Goal: Contribute content: Contribute content

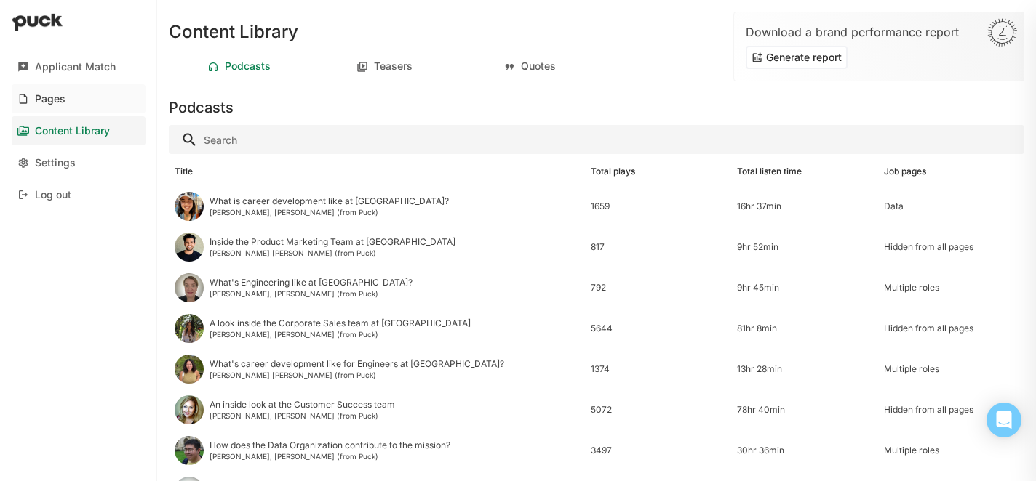
click at [53, 103] on div "Pages" at bounding box center [50, 99] width 31 height 12
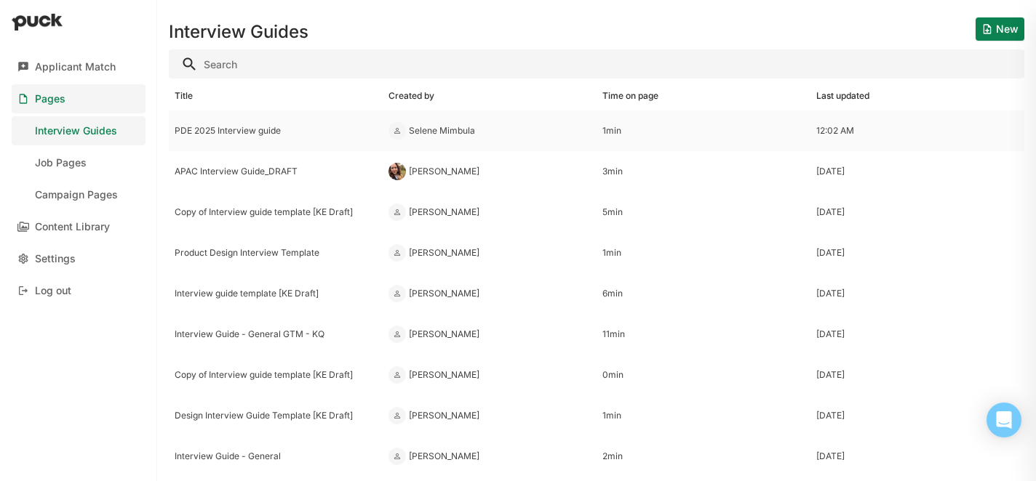
click at [254, 142] on div "PDE 2025 Interview guide" at bounding box center [276, 131] width 214 height 41
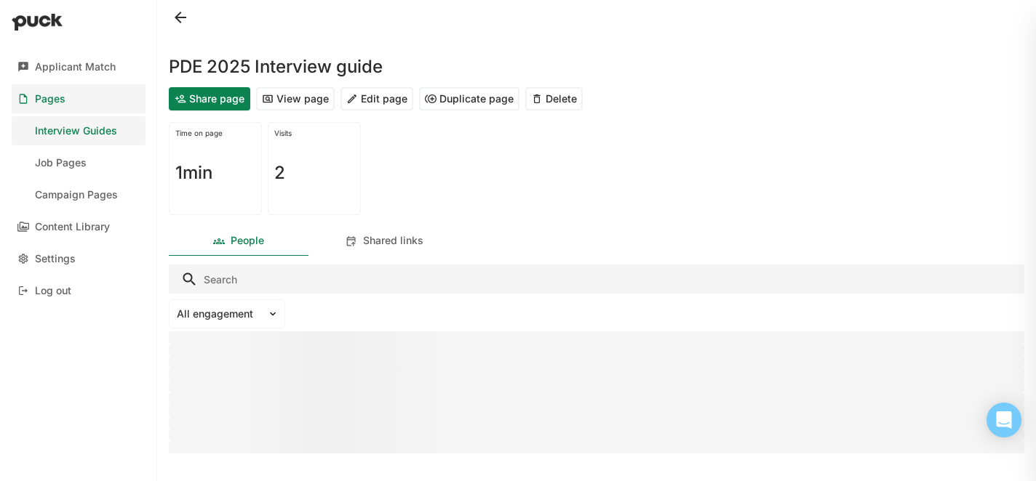
click at [369, 101] on button "Edit page" at bounding box center [376, 98] width 73 height 23
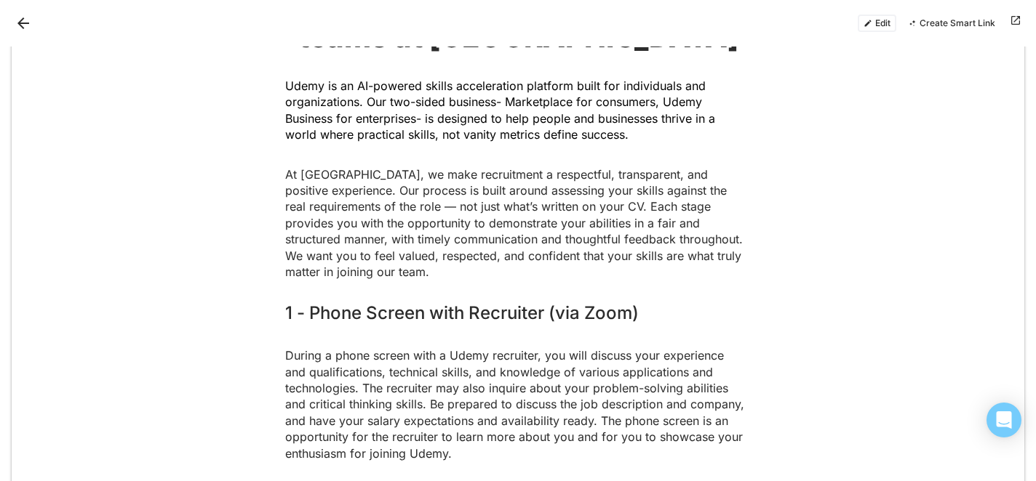
scroll to position [165, 0]
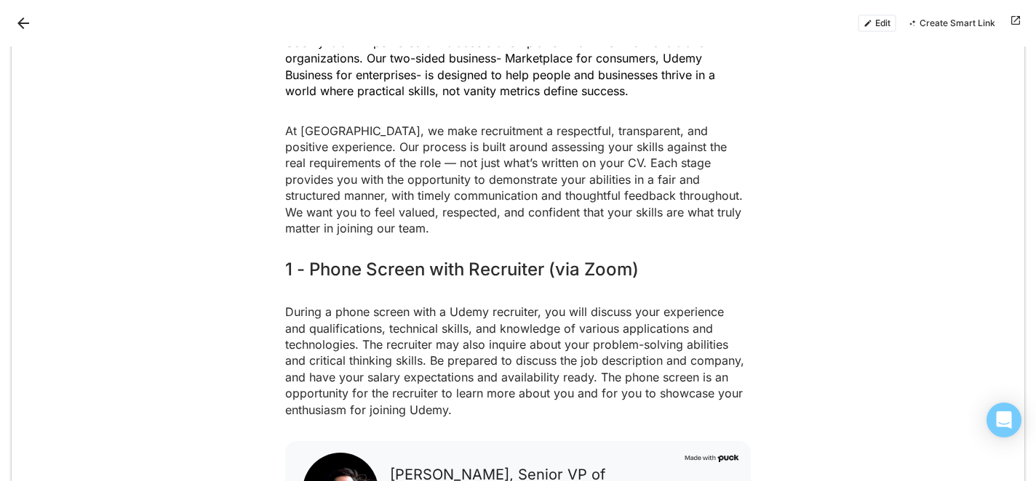
click at [553, 187] on p "At [GEOGRAPHIC_DATA], we make recruitment a respectful, transparent, and positi…" at bounding box center [517, 180] width 465 height 114
click at [875, 27] on button "Edit" at bounding box center [876, 23] width 39 height 17
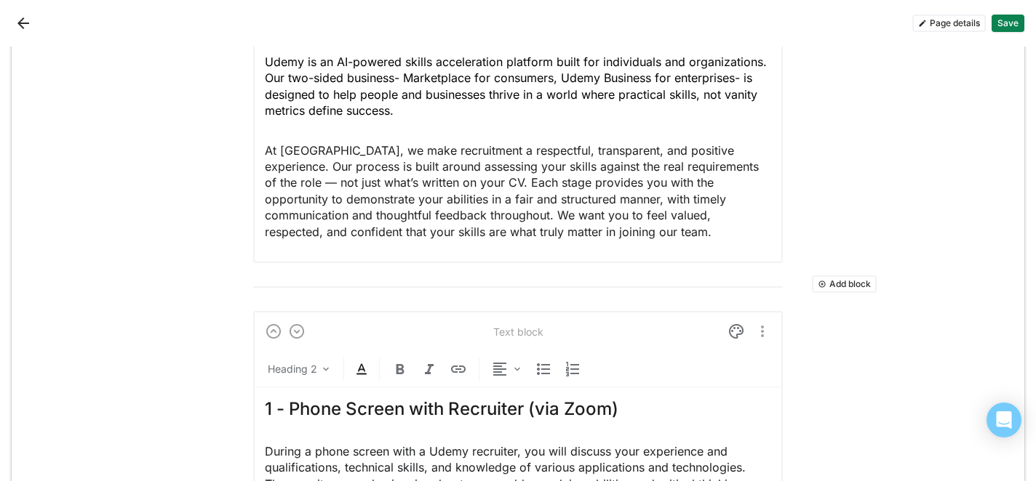
scroll to position [251, 0]
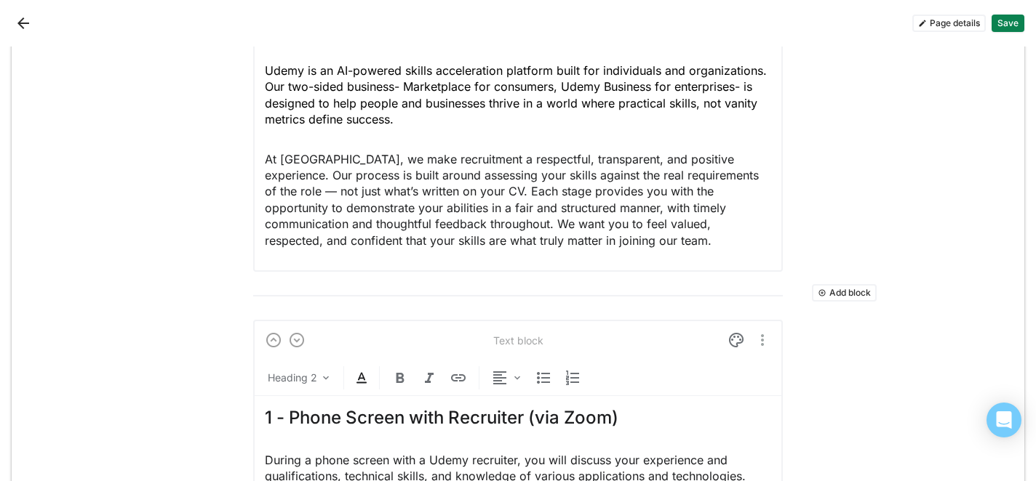
click at [824, 292] on button "Add block" at bounding box center [844, 292] width 65 height 17
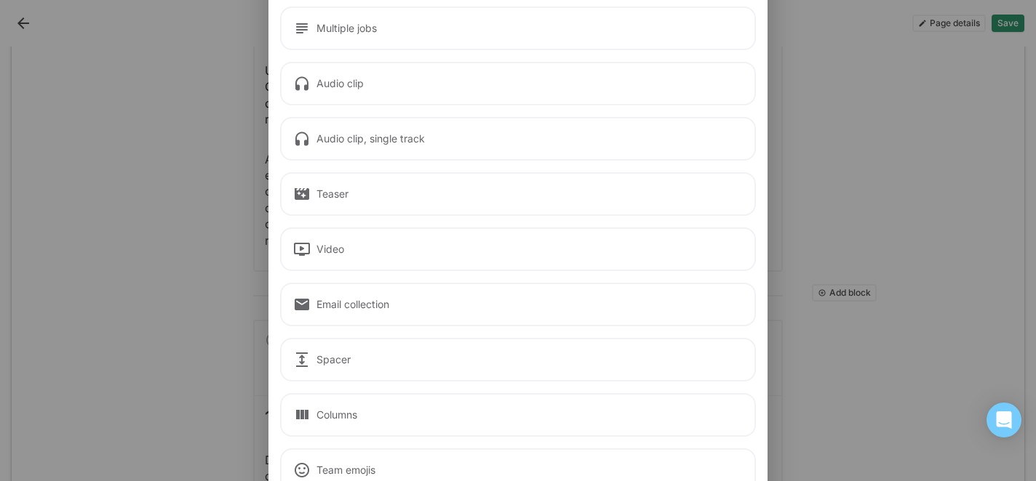
scroll to position [395, 0]
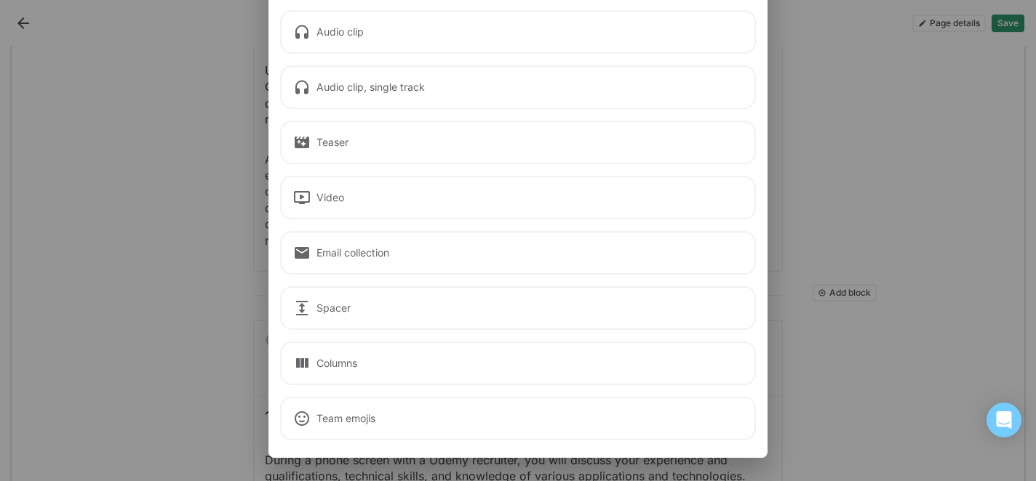
click at [432, 357] on div "Columns" at bounding box center [518, 364] width 476 height 44
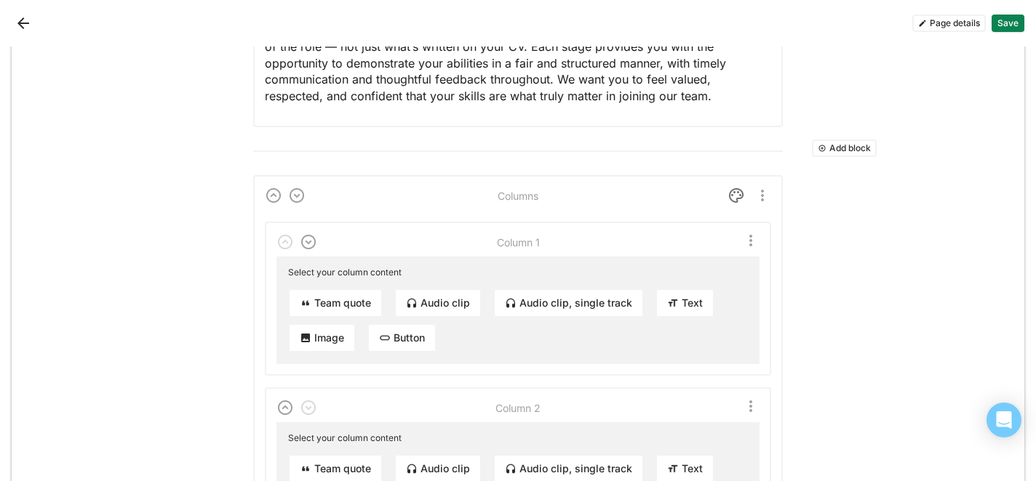
scroll to position [407, 0]
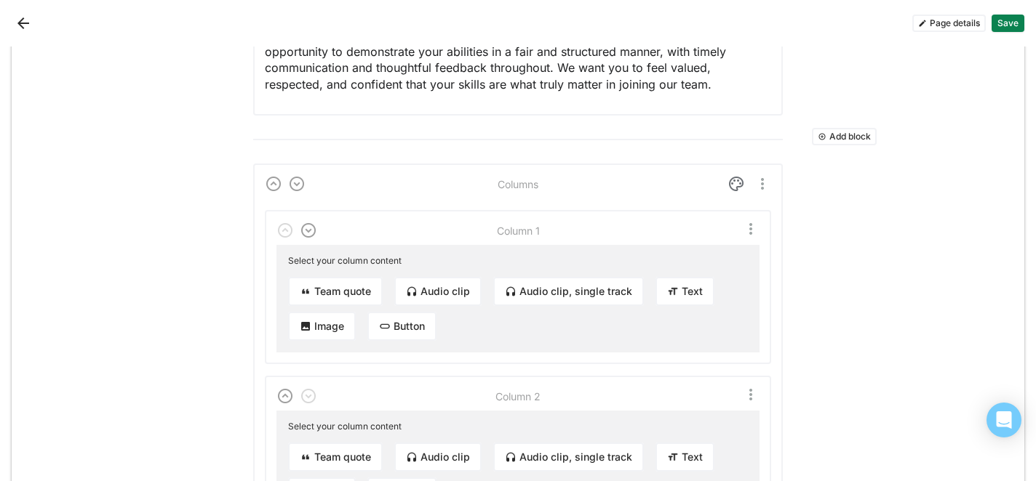
click at [759, 185] on img "More options" at bounding box center [761, 183] width 17 height 17
click at [724, 255] on div "Delete" at bounding box center [729, 257] width 31 height 12
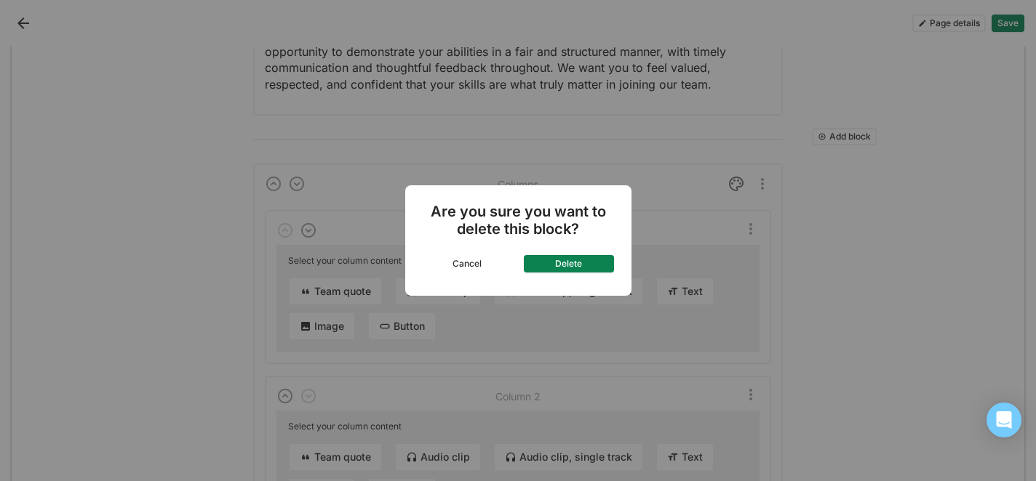
click at [587, 269] on button "Delete" at bounding box center [569, 263] width 90 height 17
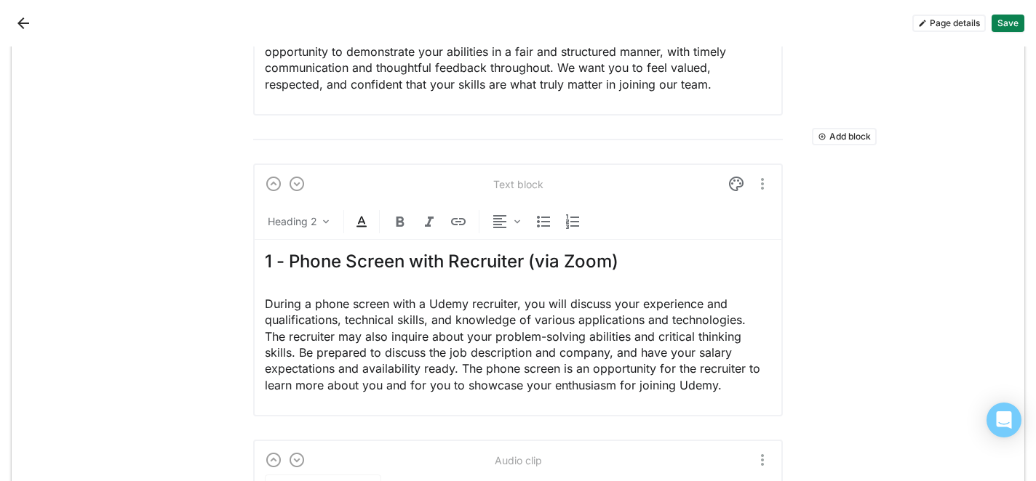
click at [839, 131] on button "Add block" at bounding box center [844, 136] width 65 height 17
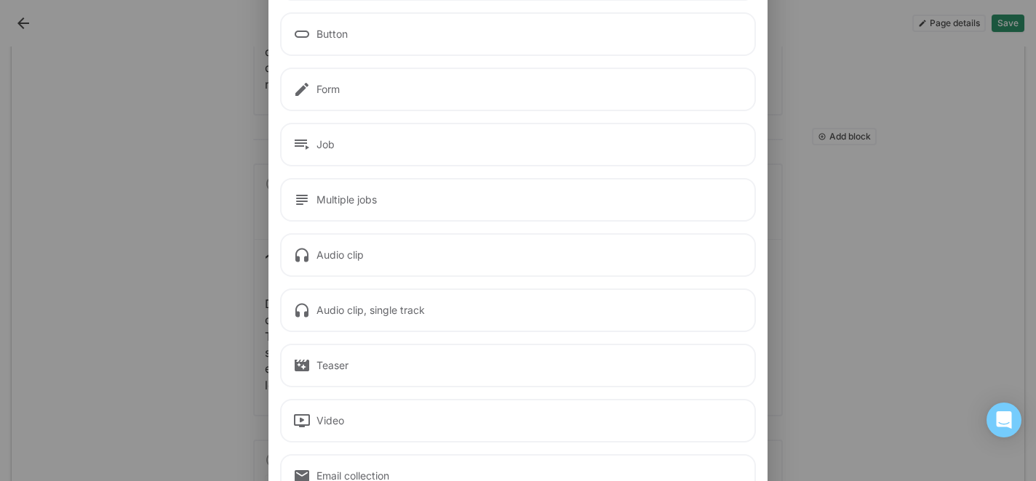
scroll to position [0, 0]
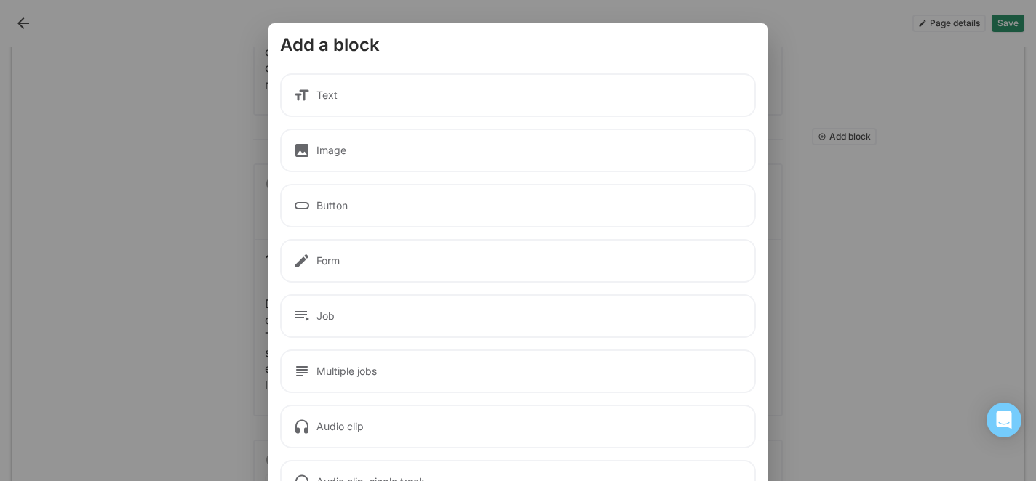
click at [371, 94] on div "Text" at bounding box center [518, 95] width 476 height 44
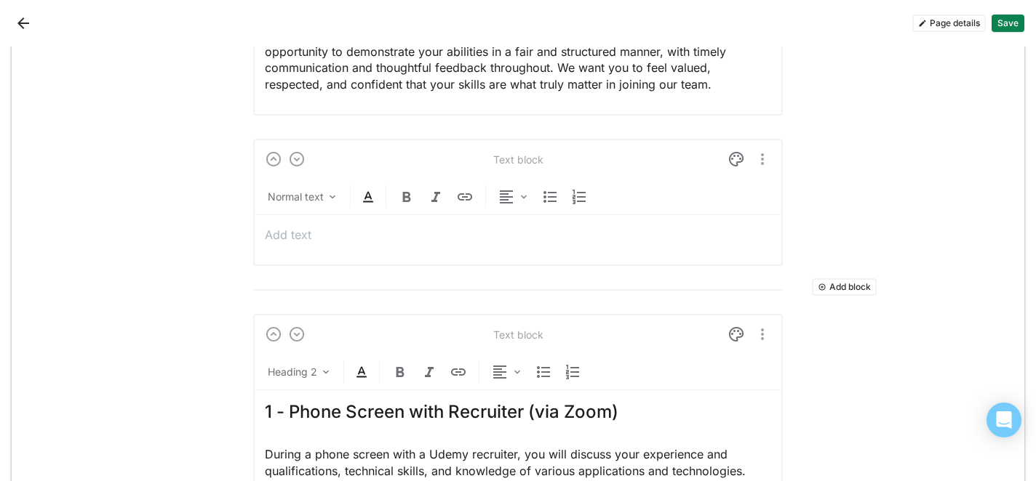
click at [287, 247] on div at bounding box center [518, 234] width 506 height 39
click at [305, 237] on p "Interview timeline" at bounding box center [518, 235] width 506 height 16
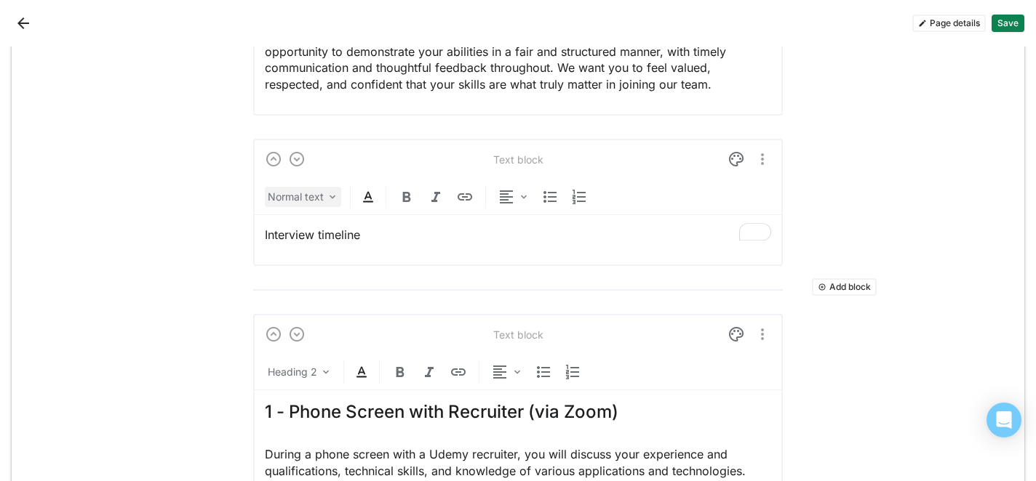
click at [304, 198] on div "Normal text" at bounding box center [296, 197] width 56 height 15
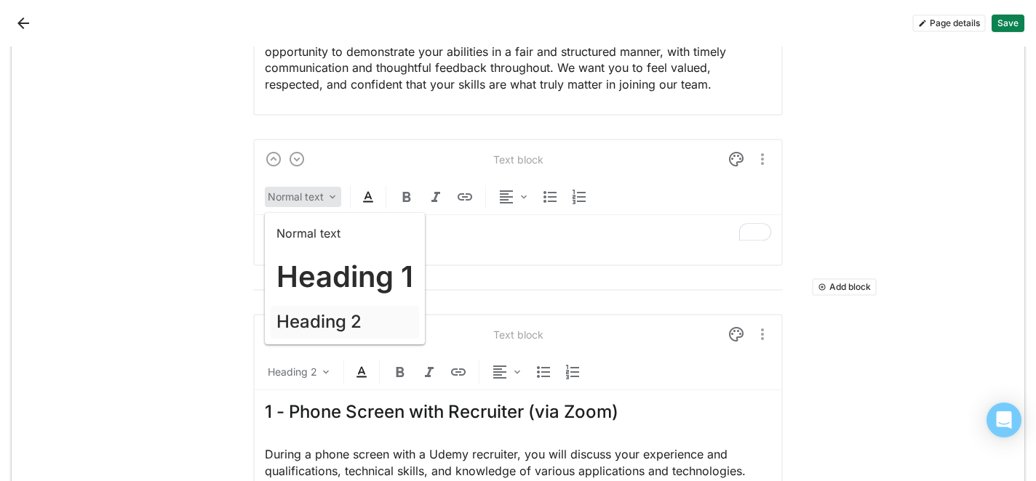
click at [297, 335] on div "Heading 2" at bounding box center [345, 322] width 148 height 33
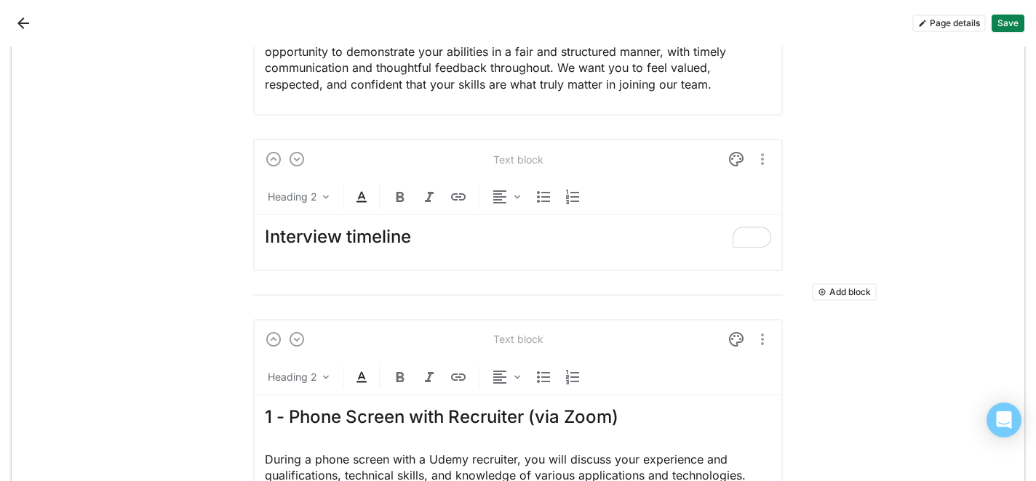
click at [419, 237] on h2 "Interview timeline" at bounding box center [518, 237] width 506 height 21
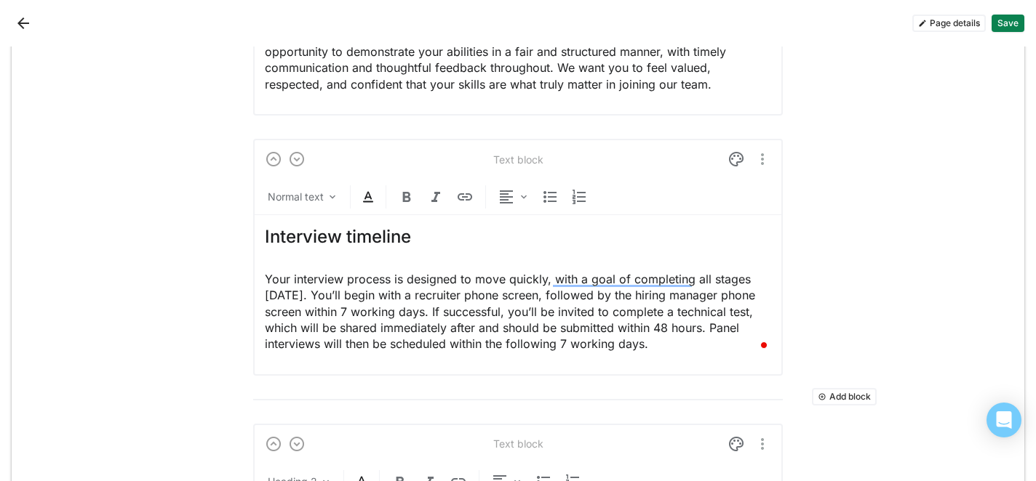
click at [306, 273] on p "Your interview process is designed to move quickly, with a goal of completing a…" at bounding box center [518, 311] width 506 height 81
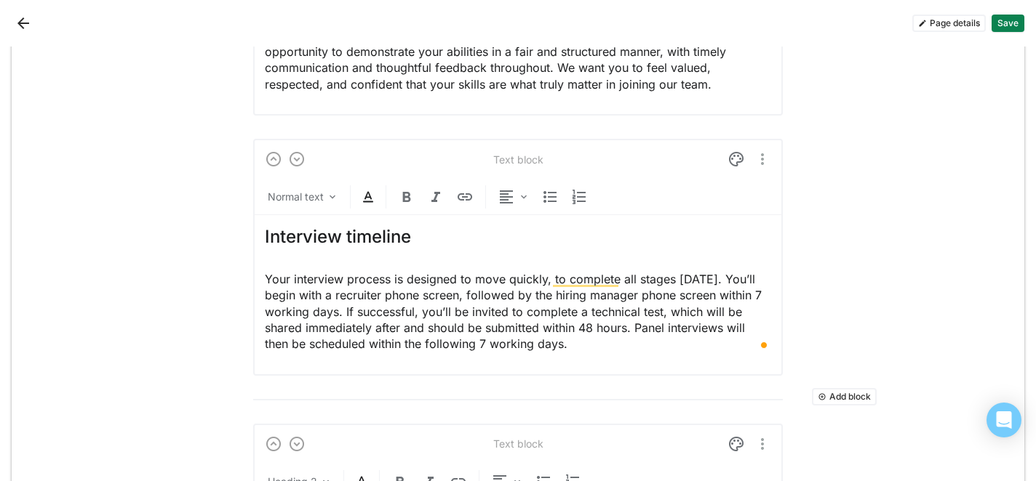
click at [1007, 22] on button "Save" at bounding box center [1007, 23] width 33 height 17
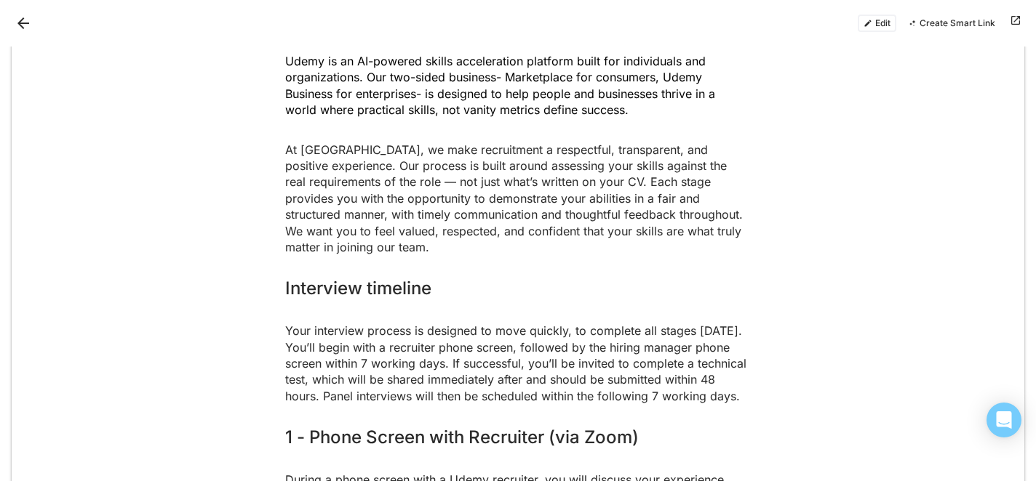
scroll to position [214, 0]
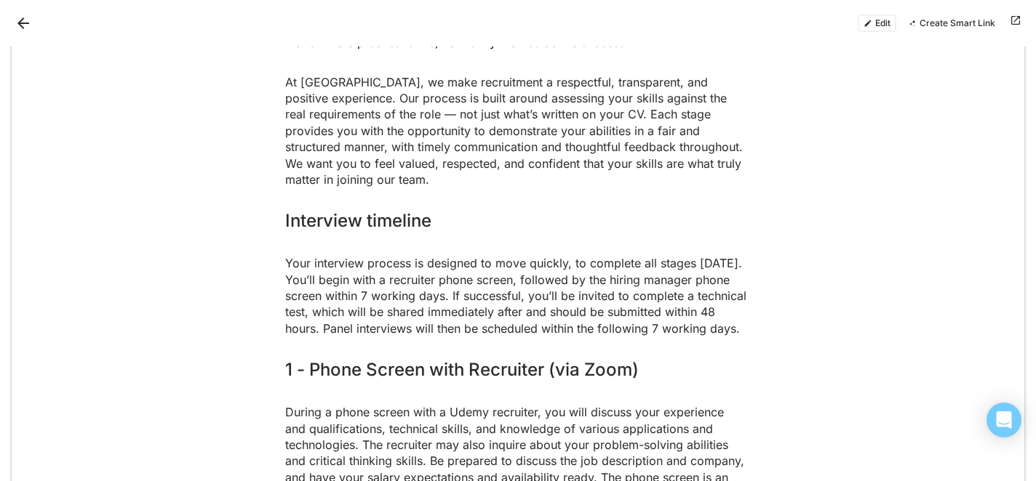
drag, startPoint x: 289, startPoint y: 246, endPoint x: 705, endPoint y: 329, distance: 425.0
click at [705, 331] on p "Your interview process is designed to move quickly, to complete all stages [DAT…" at bounding box center [517, 295] width 465 height 81
click at [777, 307] on div "Interview timeline Your interview process is designed to move quickly, to compl…" at bounding box center [518, 273] width 1012 height 149
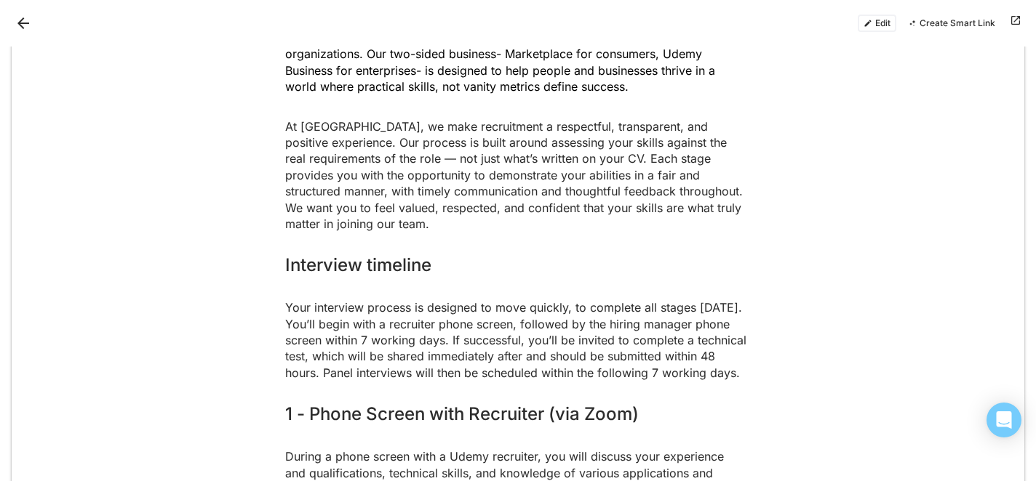
scroll to position [0, 0]
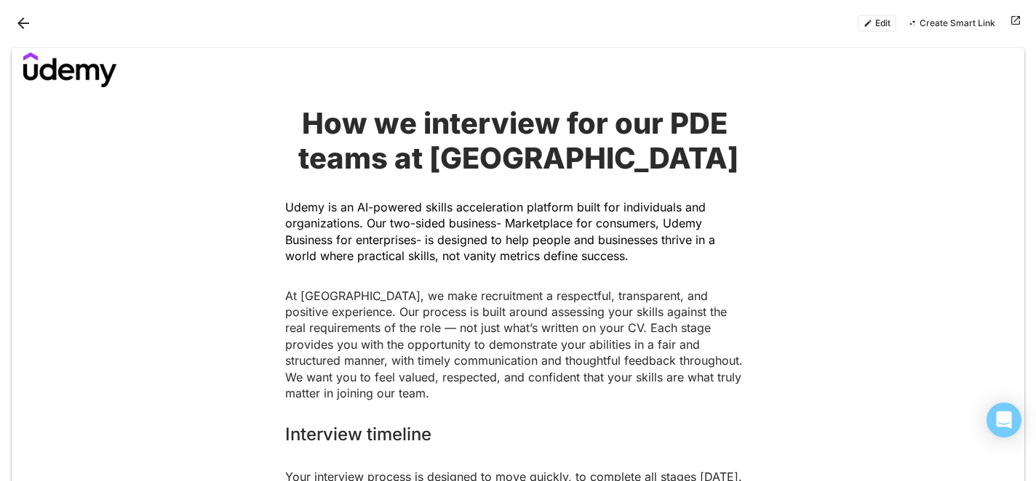
click at [406, 241] on span "Udemy is an AI-powered skills acceleration platform built for individuals and o…" at bounding box center [501, 231] width 433 height 63
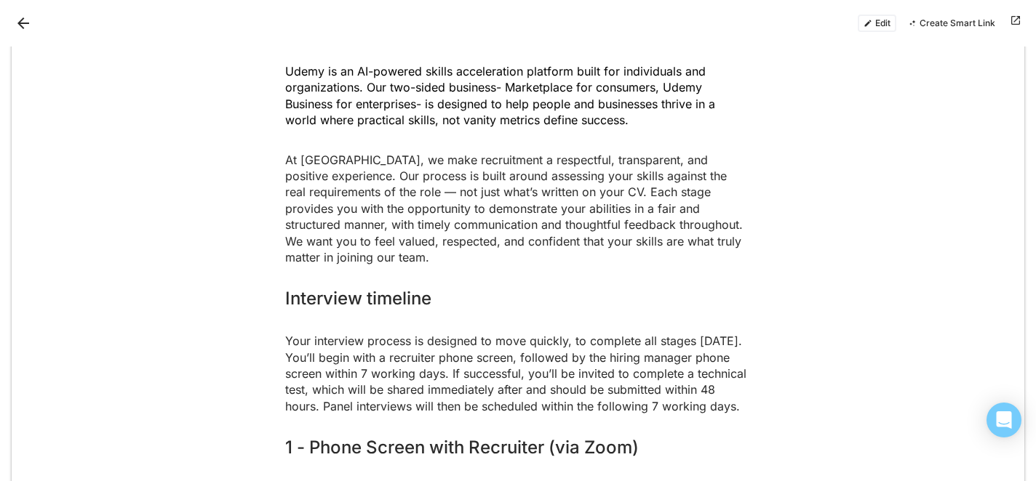
scroll to position [167, 0]
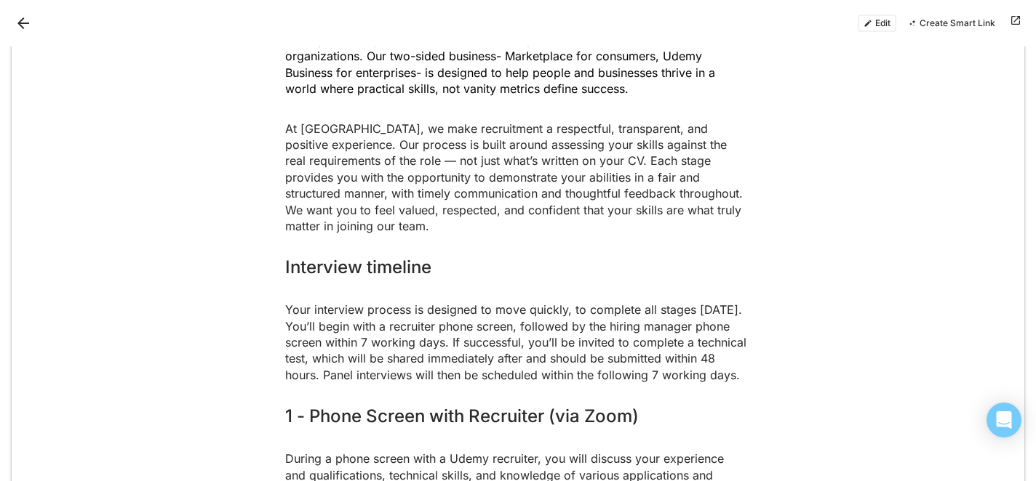
click at [869, 23] on button "Edit" at bounding box center [876, 23] width 39 height 17
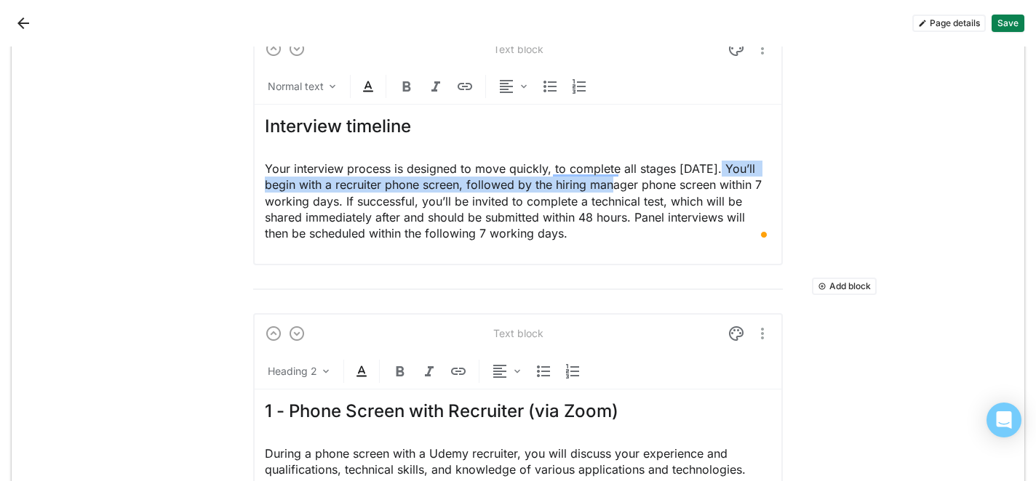
scroll to position [518, 0]
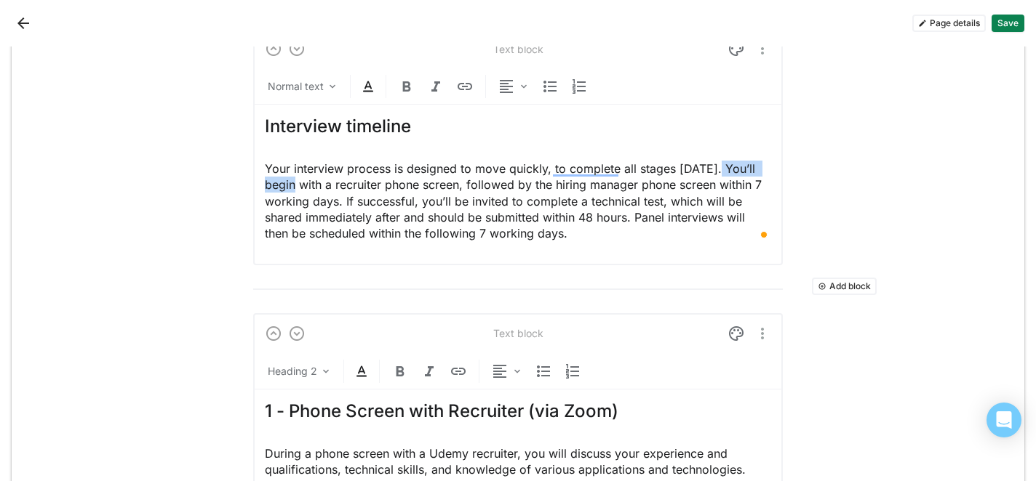
drag, startPoint x: 711, startPoint y: 168, endPoint x: 319, endPoint y: 186, distance: 393.2
click at [319, 186] on p "Your interview process is designed to move quickly, to complete all stages [DAT…" at bounding box center [518, 201] width 506 height 81
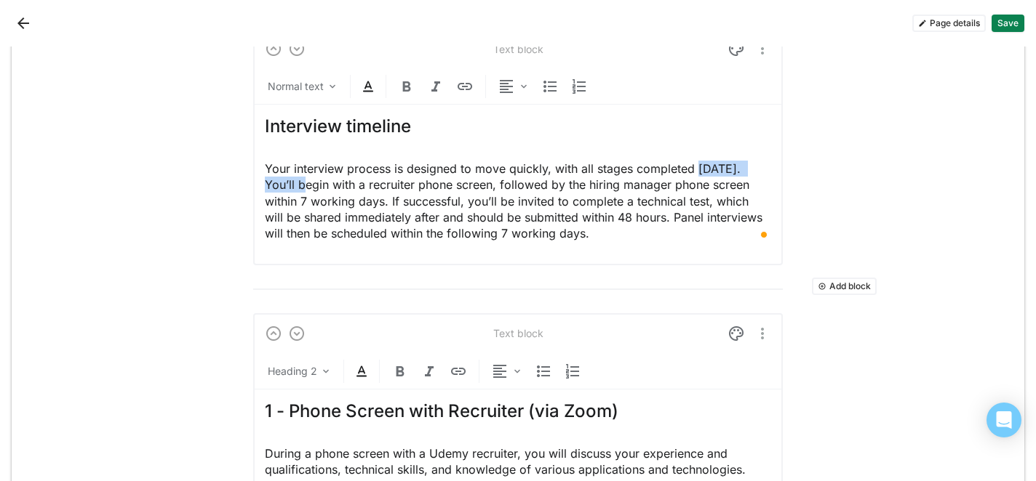
drag, startPoint x: 696, startPoint y: 168, endPoint x: 297, endPoint y: 186, distance: 399.7
click at [297, 186] on p "Your interview process is designed to move quickly, with all stages completed […" at bounding box center [518, 201] width 506 height 81
click at [406, 84] on img at bounding box center [406, 86] width 17 height 17
click at [375, 207] on p "Your interview process is designed to move quickly, with all stages completed […" at bounding box center [518, 201] width 506 height 81
click at [348, 201] on p "Your interview process is designed to move quickly, with all stages completed […" at bounding box center [518, 201] width 506 height 81
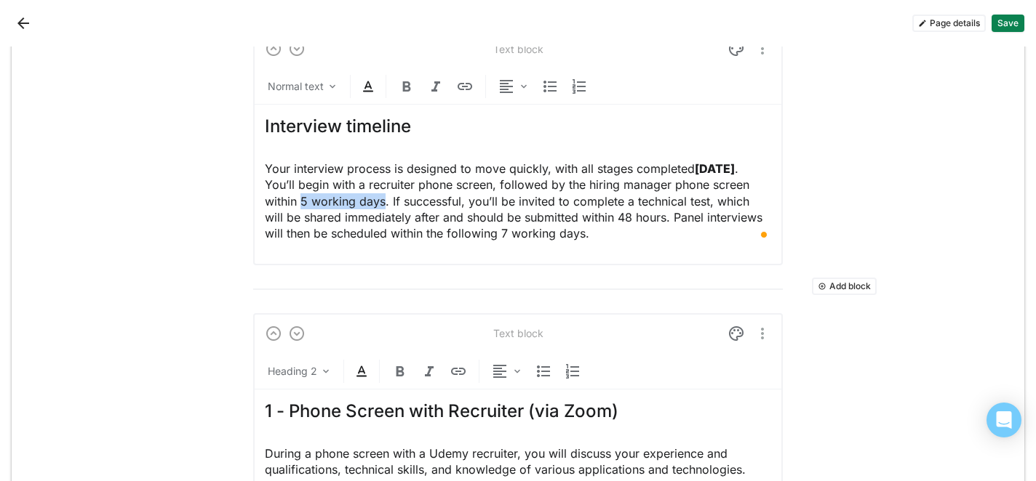
drag, startPoint x: 341, startPoint y: 201, endPoint x: 426, endPoint y: 199, distance: 85.1
click at [426, 199] on p "Your interview process is designed to move quickly, with all stages completed […" at bounding box center [518, 201] width 506 height 81
click at [401, 81] on img at bounding box center [406, 86] width 17 height 17
click at [569, 217] on p "Your interview process is designed to move quickly, with all stages completed […" at bounding box center [518, 201] width 506 height 81
drag, startPoint x: 655, startPoint y: 216, endPoint x: 701, endPoint y: 216, distance: 45.8
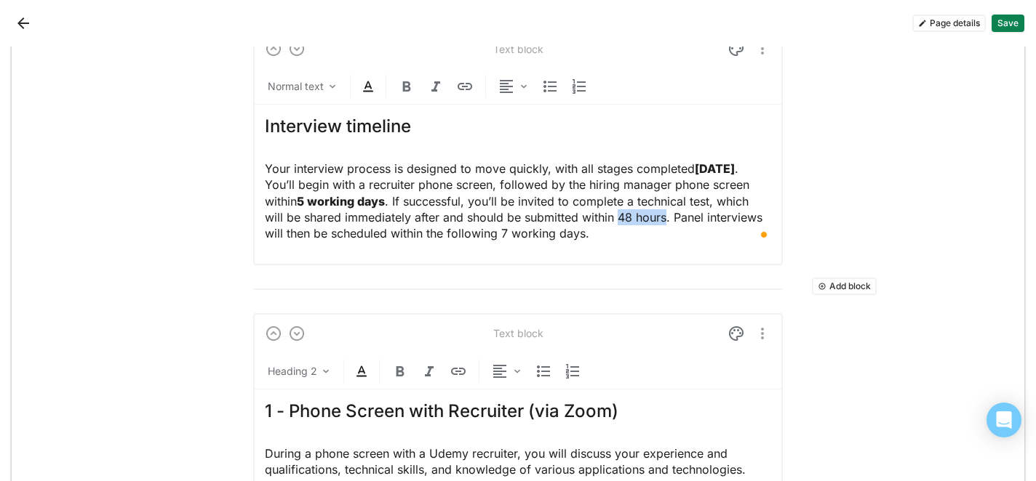
click at [701, 216] on p "Your interview process is designed to move quickly, with all stages completed […" at bounding box center [518, 201] width 506 height 81
click at [414, 91] on img at bounding box center [406, 86] width 17 height 17
click at [559, 233] on p "Your interview process is designed to move quickly, with all stages completed […" at bounding box center [518, 201] width 506 height 81
drag, startPoint x: 562, startPoint y: 233, endPoint x: 643, endPoint y: 231, distance: 80.8
click at [644, 231] on p "Your interview process is designed to move quickly, with all stages completed […" at bounding box center [518, 201] width 506 height 81
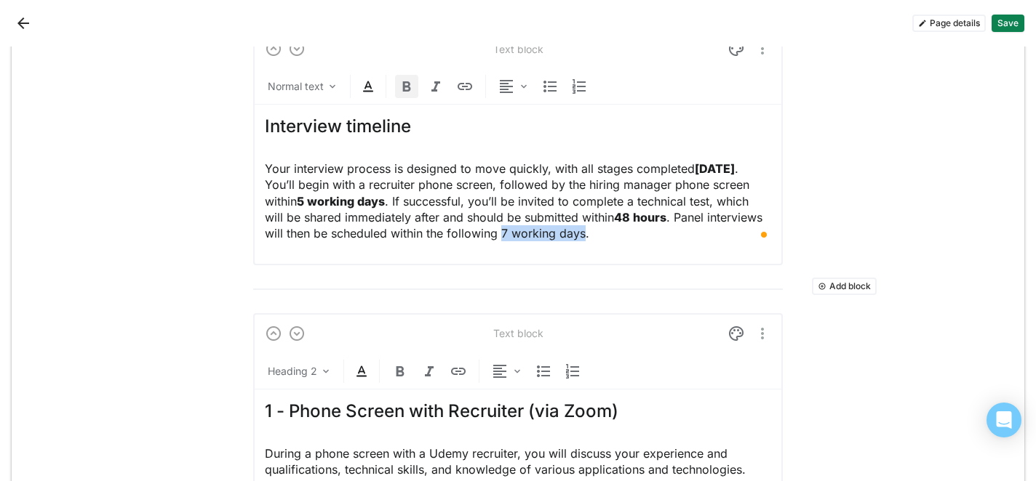
click at [409, 81] on img at bounding box center [406, 86] width 17 height 17
click at [385, 199] on strong "5 working days" at bounding box center [341, 201] width 88 height 15
click at [1017, 18] on button "Save" at bounding box center [1007, 23] width 33 height 17
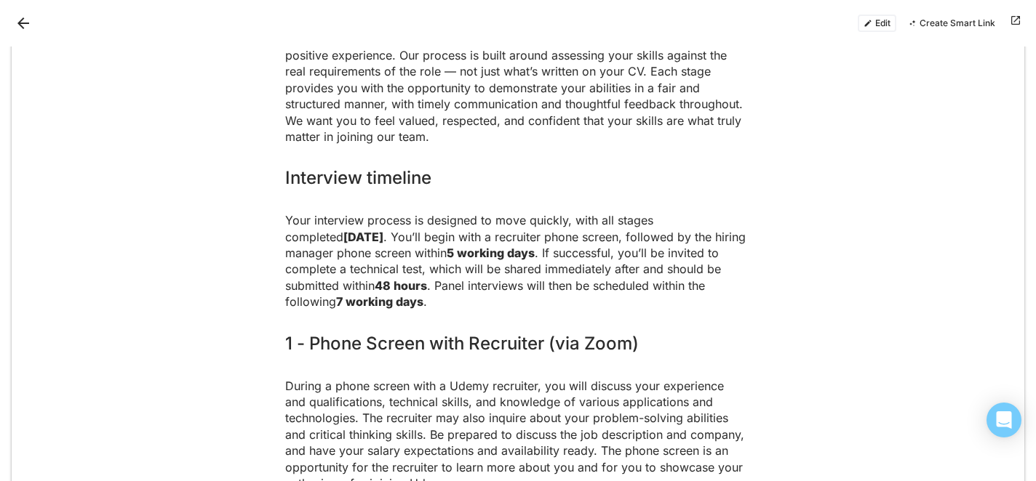
scroll to position [0, 0]
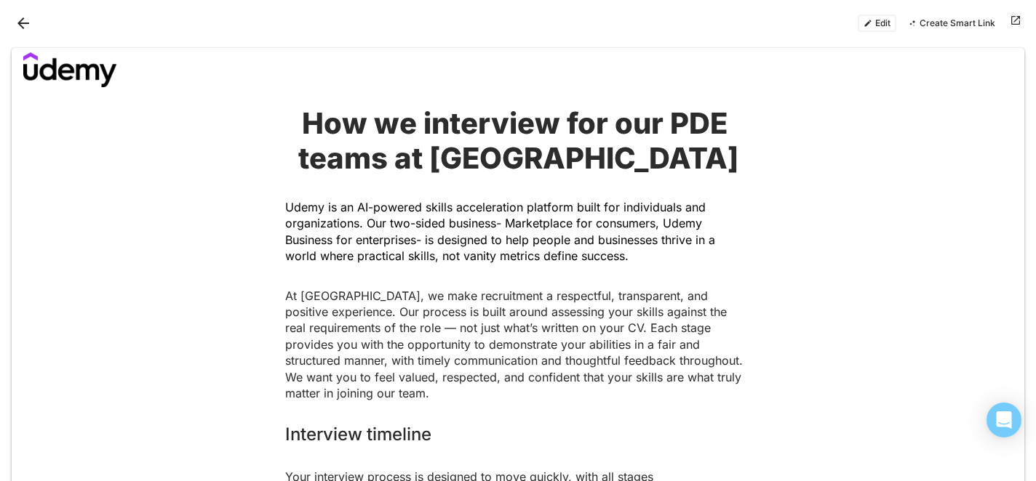
click at [1017, 20] on button at bounding box center [1015, 23] width 17 height 17
